Goal: Information Seeking & Learning: Learn about a topic

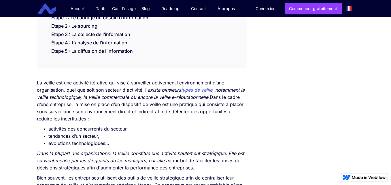
scroll to position [138, 0]
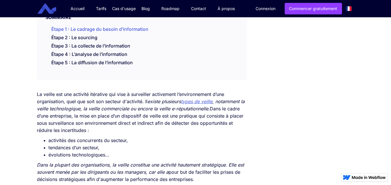
click at [134, 30] on link "Étape 1 : Le cadrage du besoin d’information" at bounding box center [100, 29] width 97 height 6
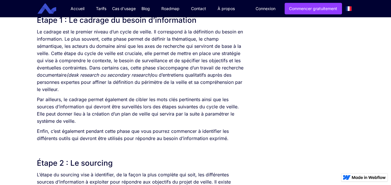
scroll to position [336, 0]
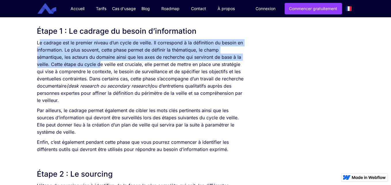
drag, startPoint x: 39, startPoint y: 40, endPoint x: 100, endPoint y: 62, distance: 65.2
click at [100, 62] on p "Le cadrage est le premier niveau d’un cycle de veille. Il correspond à la défin…" at bounding box center [141, 71] width 209 height 65
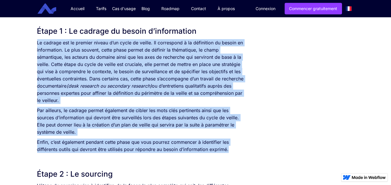
drag, startPoint x: 37, startPoint y: 42, endPoint x: 237, endPoint y: 152, distance: 228.3
copy div "Lo ipsumdo sit am consect adipis e’se doeiu te incidi. Ut laboreetdo m al enima…"
click at [158, 99] on p "Le cadrage est le premier niveau d’un cycle de veille. Il correspond à la défin…" at bounding box center [141, 71] width 209 height 65
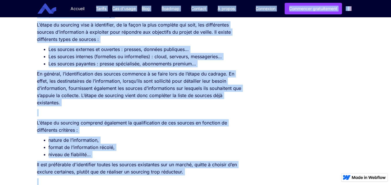
scroll to position [496, 0]
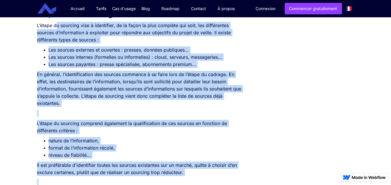
drag, startPoint x: 222, startPoint y: 141, endPoint x: 53, endPoint y: 23, distance: 205.7
click at [129, 33] on p "L’étape du sourcing vise à identifier, de la façon la plus complète qui soit, l…" at bounding box center [141, 33] width 209 height 22
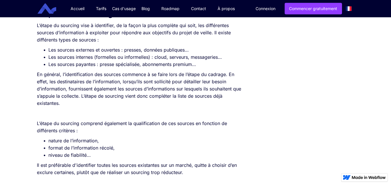
click at [44, 27] on p "L’étape du sourcing vise à identifier, de la façon la plus complète qui soit, l…" at bounding box center [141, 33] width 209 height 22
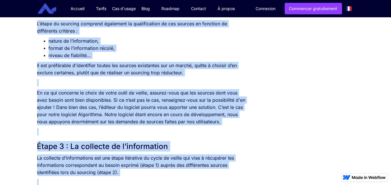
scroll to position [607, 0]
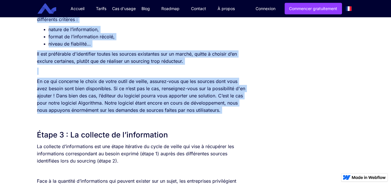
drag, startPoint x: 37, startPoint y: 37, endPoint x: 188, endPoint y: 121, distance: 172.8
copy div "L’ipsum do sitametc adip e seddoeiusm, te in utlab et dolo magnaali eni admi, v…"
click at [126, 88] on p "En ce qui concerne le choix de votre outil de veille, assurez-vous que les sour…" at bounding box center [141, 96] width 209 height 36
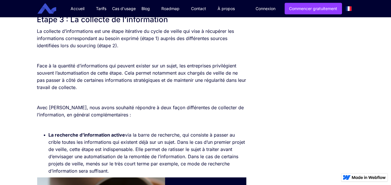
scroll to position [711, 0]
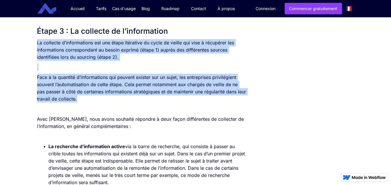
drag, startPoint x: 86, startPoint y: 101, endPoint x: 35, endPoint y: 44, distance: 76.9
click at [35, 44] on div "SOMMAIRE Étape 1 : Le cadrage du besoin d’information Étape 2 : Le sourcing Éta…" at bounding box center [141, 126] width 215 height 1421
copy div "La collecte d’informations est une étape itérative du cycle de veille qui vise …"
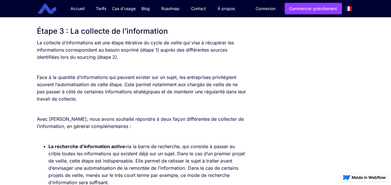
click at [107, 101] on p "Face à la quantité d’informations qui peuvent exister sur un sujet, les entrepr…" at bounding box center [141, 88] width 209 height 29
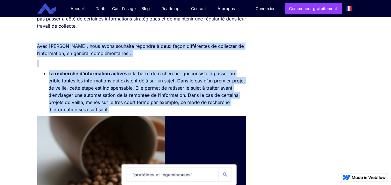
scroll to position [784, 0]
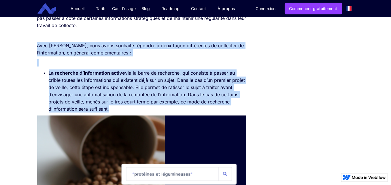
drag, startPoint x: 38, startPoint y: 119, endPoint x: 112, endPoint y: 109, distance: 75.0
click at [112, 109] on div "La veille est une activité itérative qui vise à surveiller activement l’environ…" at bounding box center [141, 104] width 209 height 1318
copy div "Avec [PERSON_NAME], nous avons souhaité répondre à deux façon différentes de co…"
click at [268, 78] on div "SOMMAIRE Étape 1 : Le cadrage du besoin d’information Étape 2 : Le sourcing Éta…" at bounding box center [195, 52] width 323 height 1421
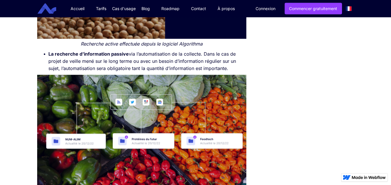
scroll to position [980, 0]
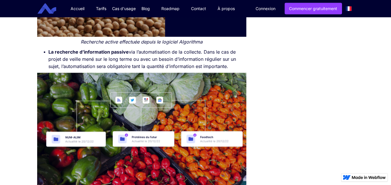
drag, startPoint x: 45, startPoint y: 51, endPoint x: 240, endPoint y: 69, distance: 195.9
click at [240, 69] on li "La recherche d’information passive via l’automatisation de la collecte. Dans le…" at bounding box center [148, 59] width 198 height 22
copy li "La recherche d’information passive via l’automatisation de la collecte. Dans le…"
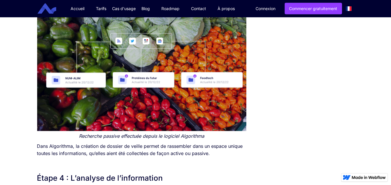
scroll to position [1107, 0]
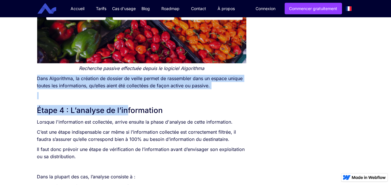
drag, startPoint x: 38, startPoint y: 76, endPoint x: 125, endPoint y: 100, distance: 90.2
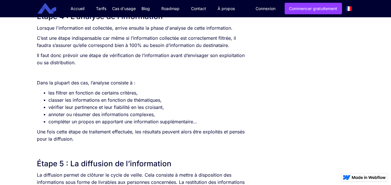
scroll to position [1199, 0]
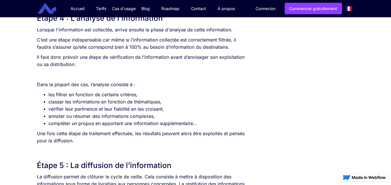
drag, startPoint x: 78, startPoint y: 142, endPoint x: 33, endPoint y: 29, distance: 121.5
copy div "Lorsque l'information est collectée, arrive ensuite la phase d'analyse de cette…"
click at [188, 117] on li "annoter ou résumer des informations complexes," at bounding box center [148, 116] width 198 height 7
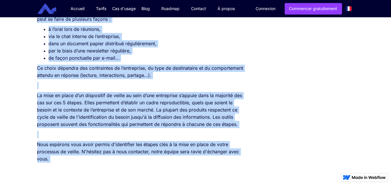
scroll to position [1374, 0]
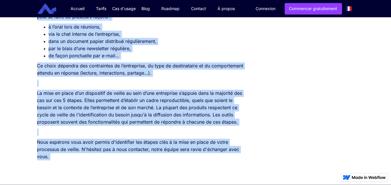
drag, startPoint x: 36, startPoint y: 50, endPoint x: 137, endPoint y: 156, distance: 146.5
click at [178, 73] on p "Ce choix dépendra des contraintes de l’entreprise, du type de destinataire et d…" at bounding box center [141, 69] width 209 height 14
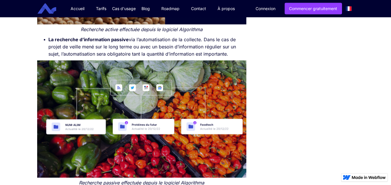
scroll to position [993, 0]
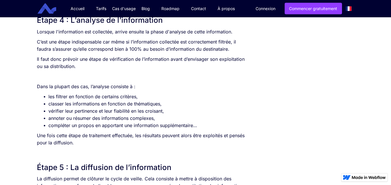
scroll to position [1201, 0]
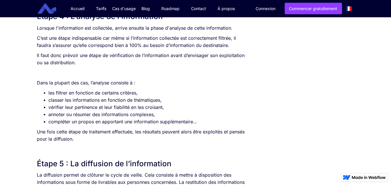
click at [166, 94] on li "les filtrer en fonction de certains critères," at bounding box center [148, 92] width 198 height 7
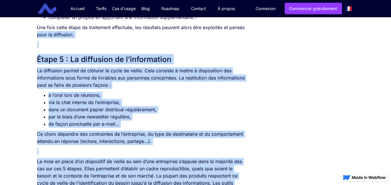
scroll to position [1293, 0]
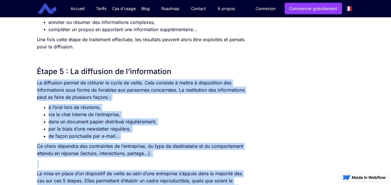
drag, startPoint x: 53, startPoint y: 125, endPoint x: 32, endPoint y: 84, distance: 46.3
copy div "Lo ipsumdolo sitame co adipisci el seddo ei tempor. Inci utlabore e dolore m al…"
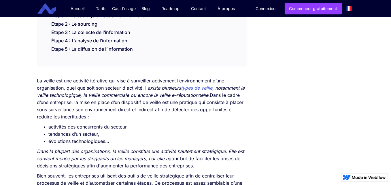
scroll to position [0, 0]
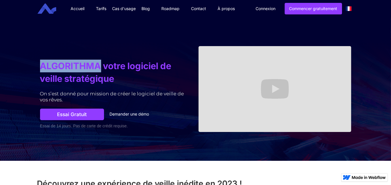
drag, startPoint x: 41, startPoint y: 64, endPoint x: 102, endPoint y: 68, distance: 60.4
click at [102, 68] on h1 "ALGORITHMA votre logiciel de veille stratégique" at bounding box center [116, 72] width 153 height 25
copy h1 "ALGORITHMA"
